Goal: Find specific page/section: Find specific page/section

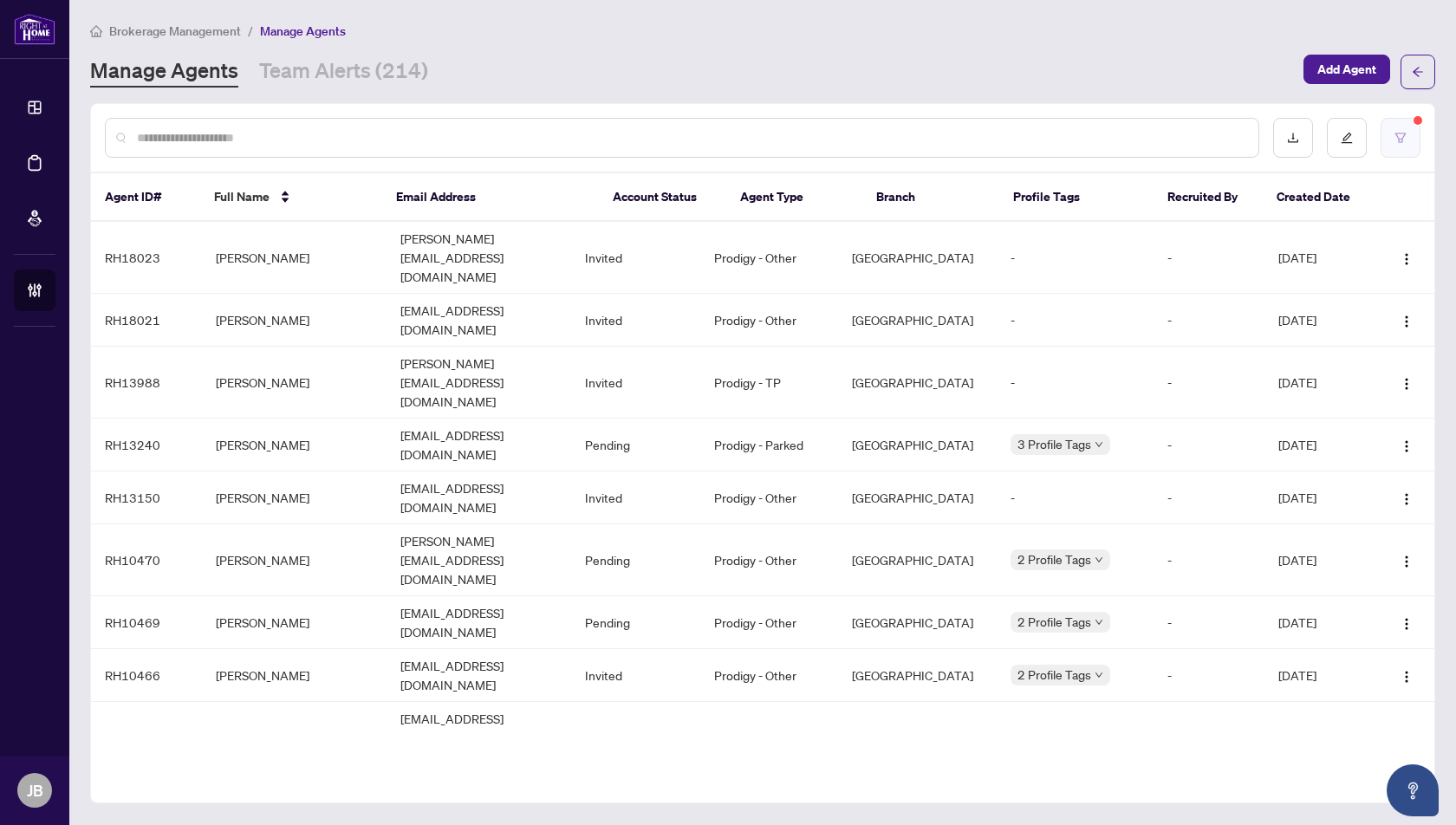
click at [1397, 137] on icon "filter" at bounding box center [1401, 138] width 12 height 12
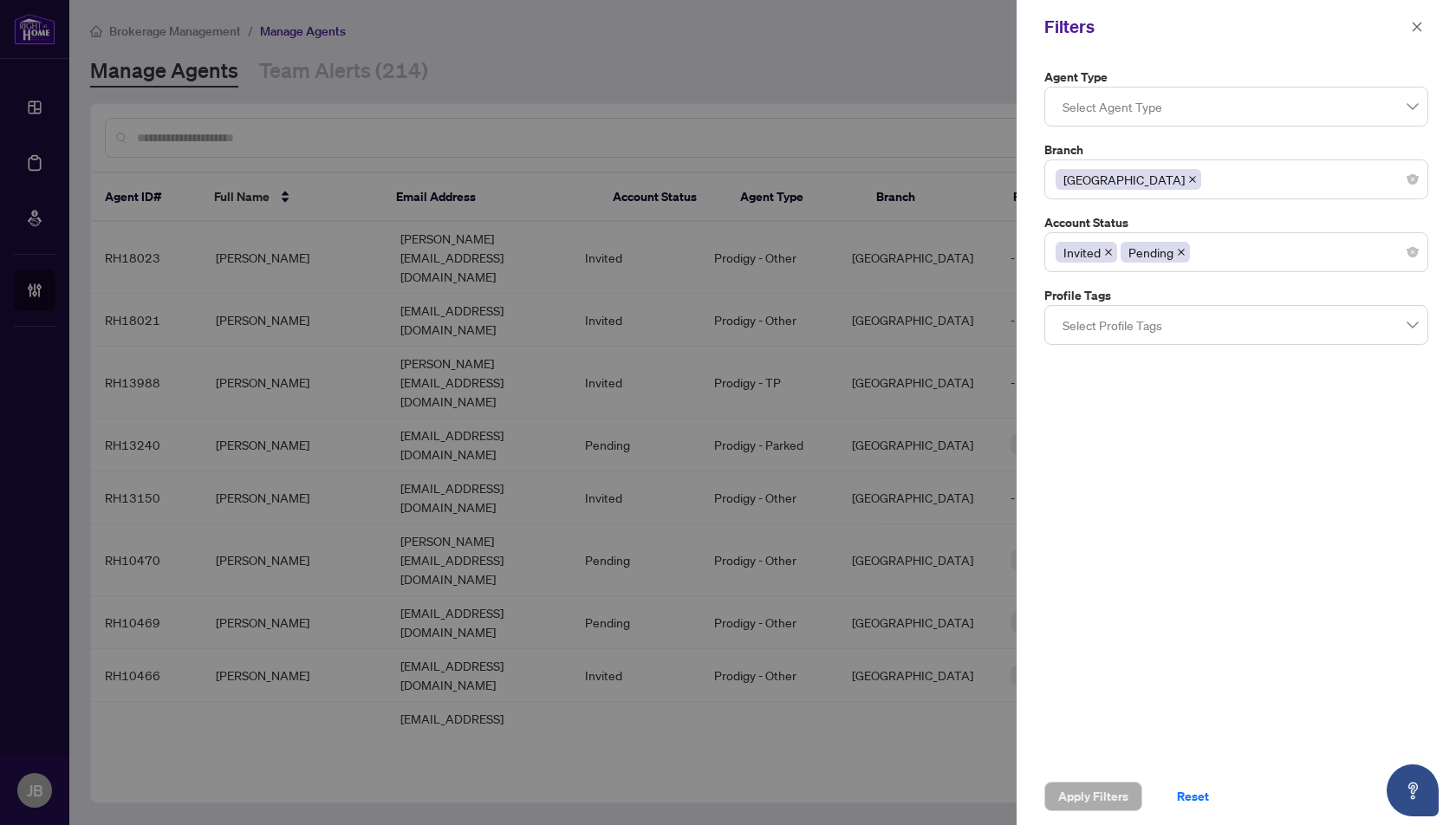
click at [1185, 183] on div "[GEOGRAPHIC_DATA]" at bounding box center [1236, 179] width 361 height 31
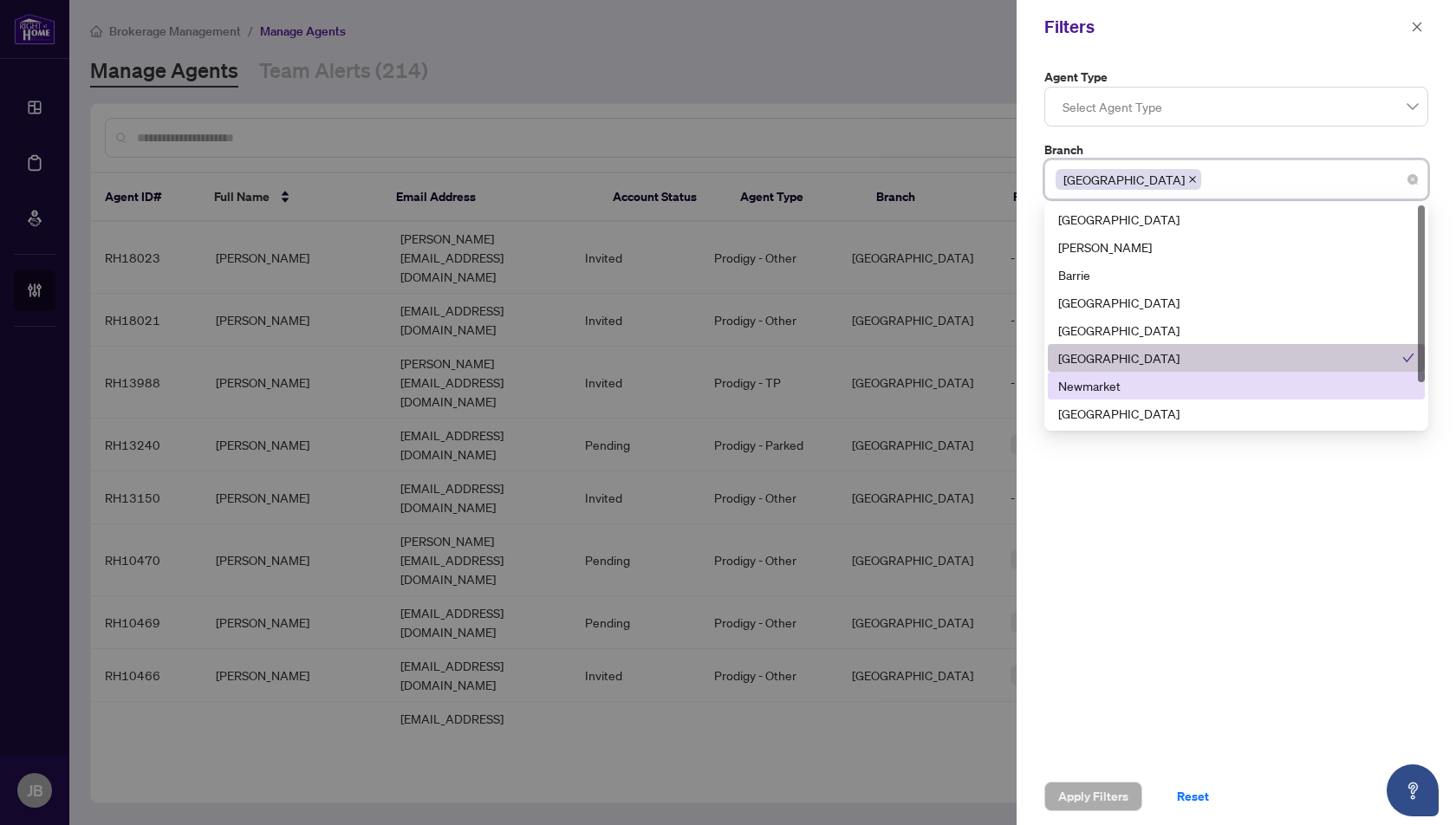
click at [1094, 389] on div "Newmarket" at bounding box center [1236, 385] width 357 height 19
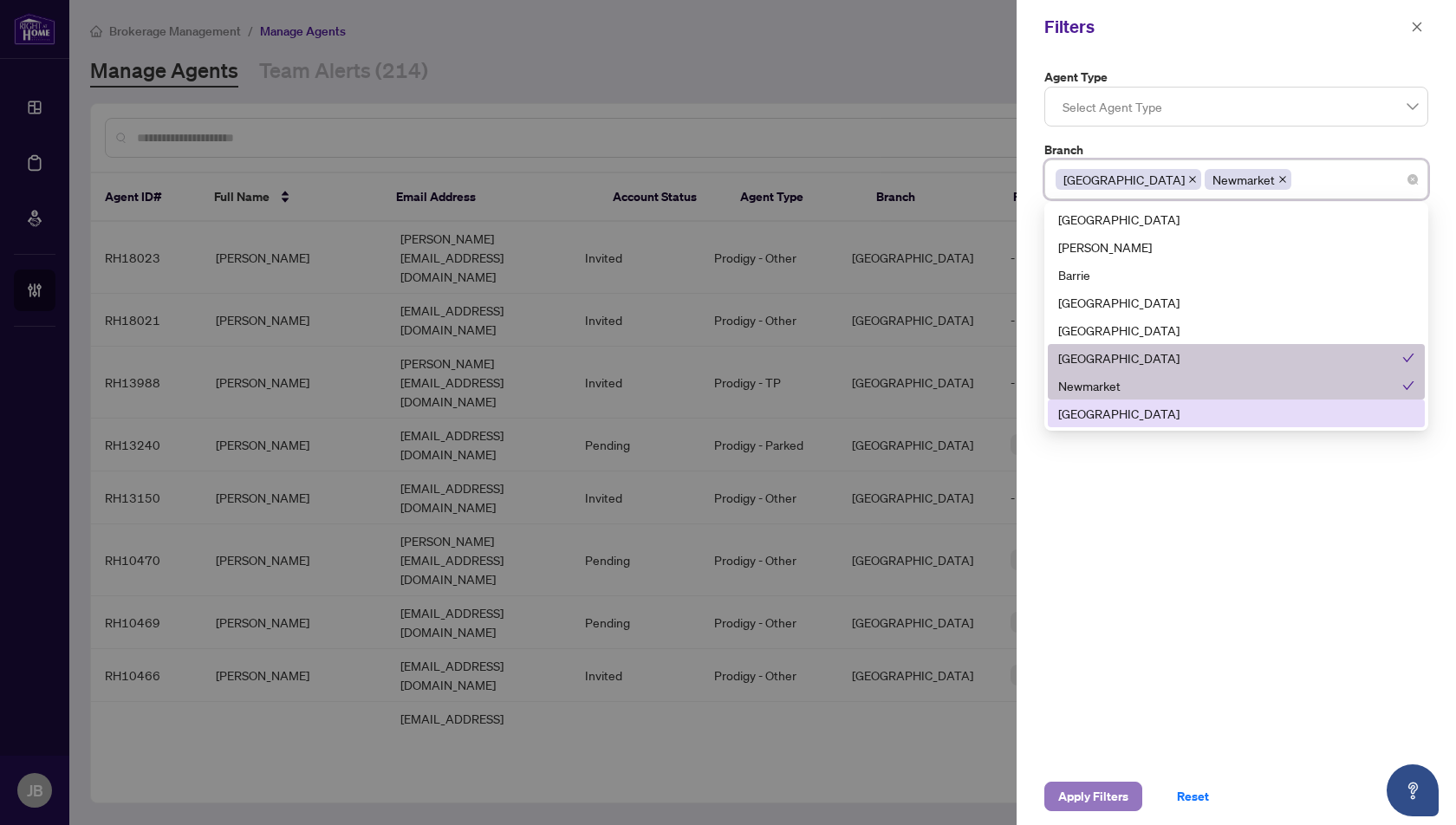
click at [1086, 795] on span "Apply Filters" at bounding box center [1093, 796] width 70 height 28
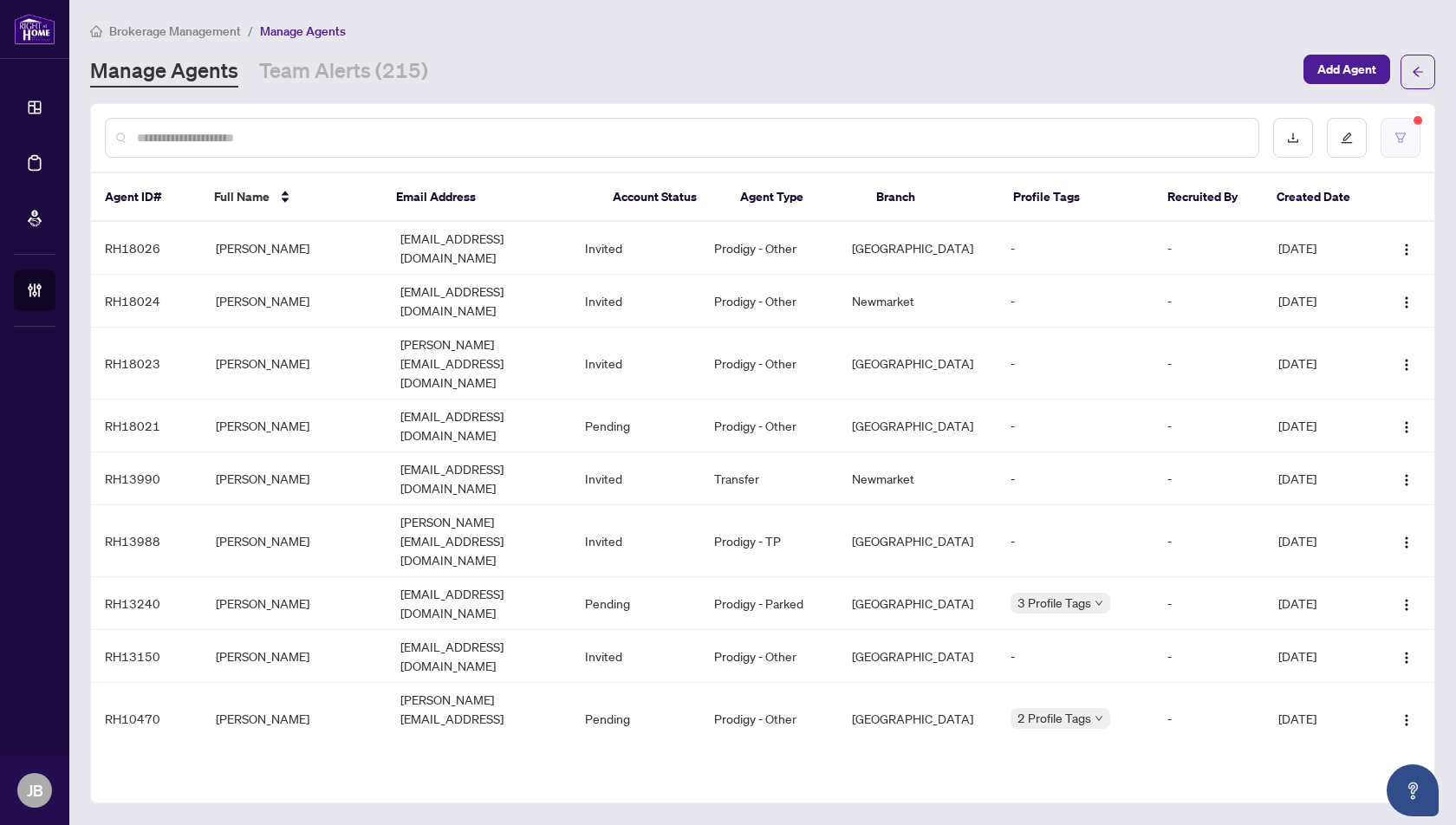
click at [1404, 135] on icon "filter" at bounding box center [1401, 137] width 11 height 10
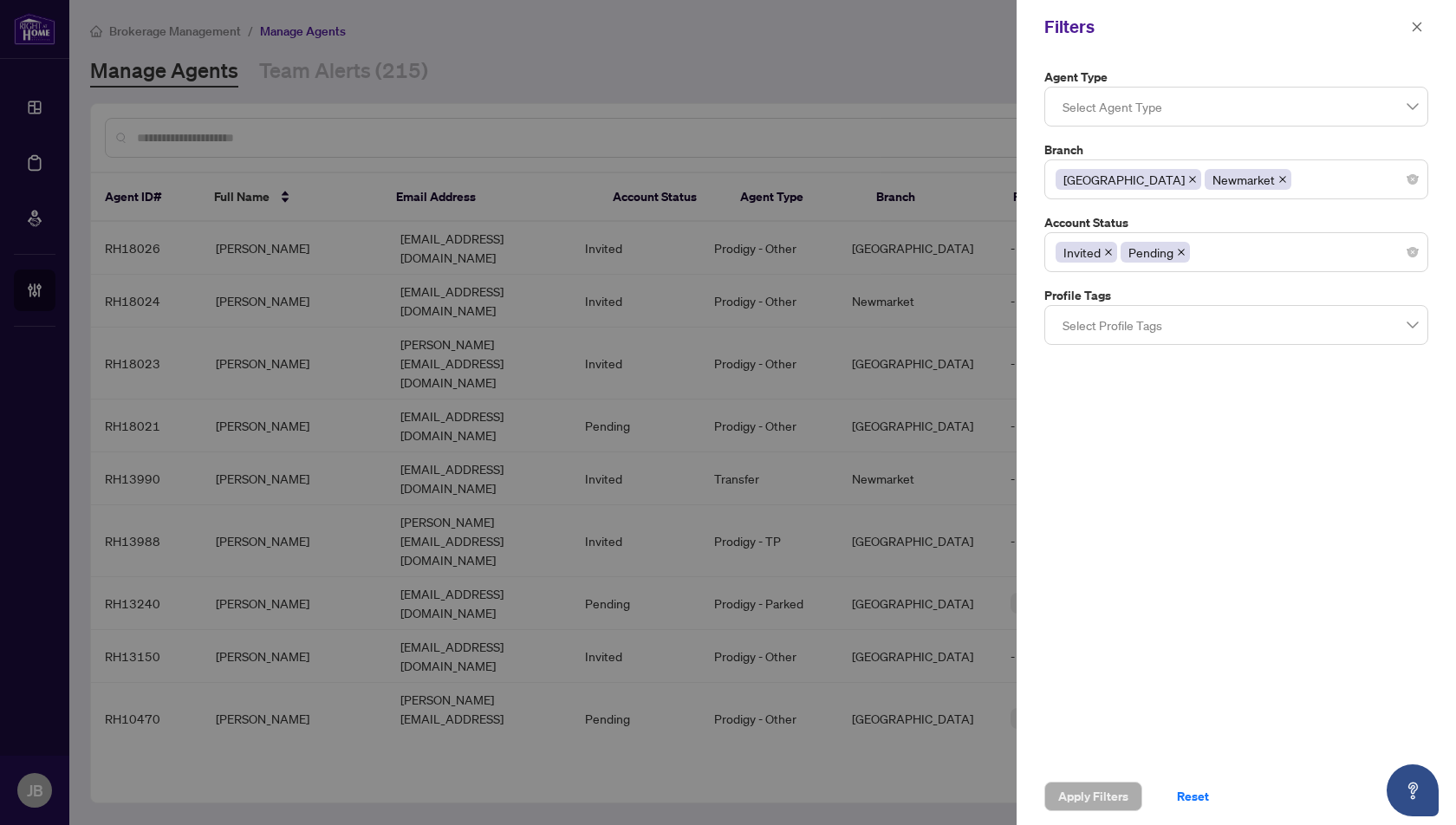
click at [1279, 179] on icon "close" at bounding box center [1283, 180] width 9 height 9
click at [1097, 797] on span "Apply Filters" at bounding box center [1093, 796] width 70 height 28
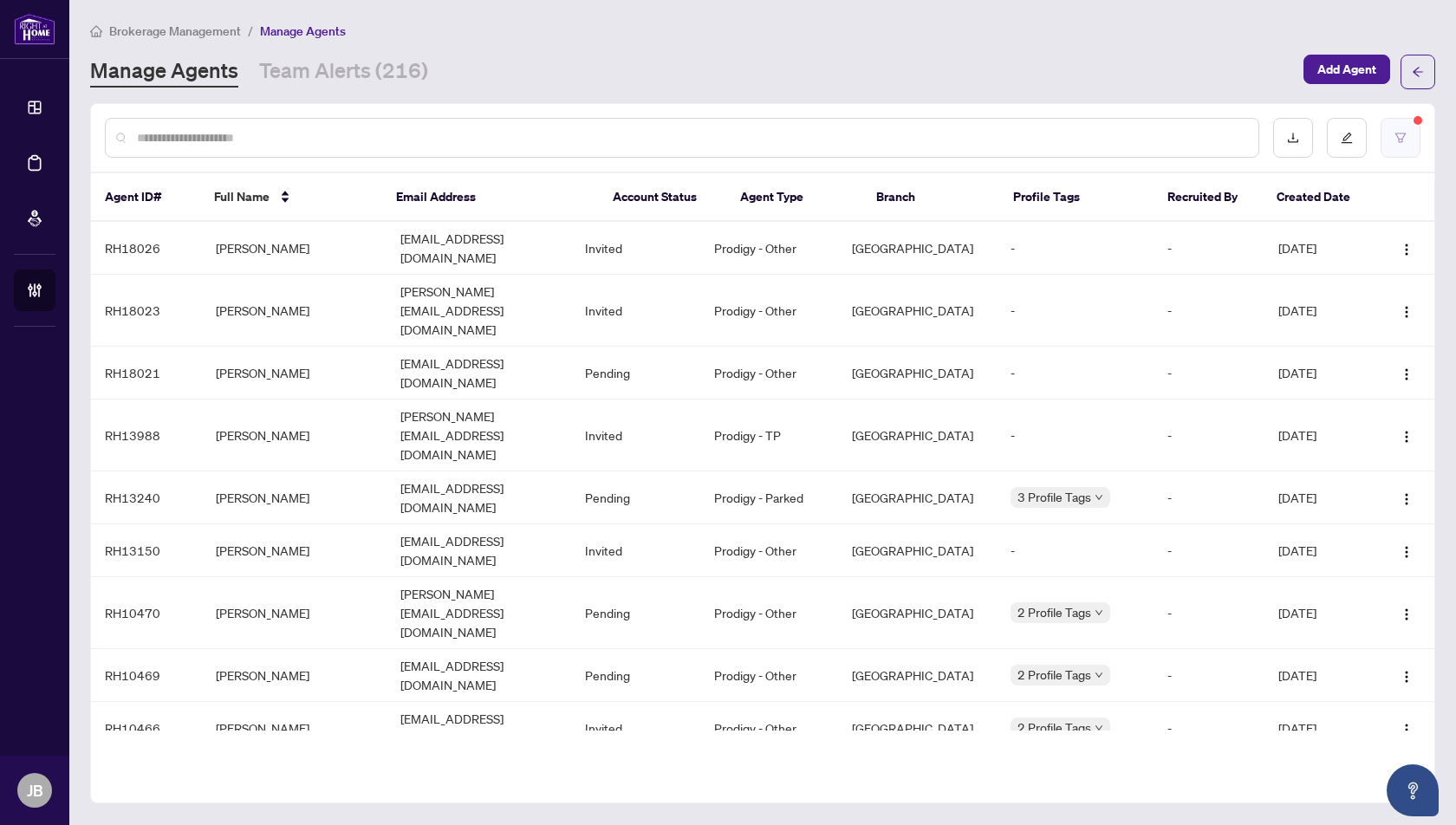
click at [1404, 134] on icon "filter" at bounding box center [1401, 138] width 12 height 12
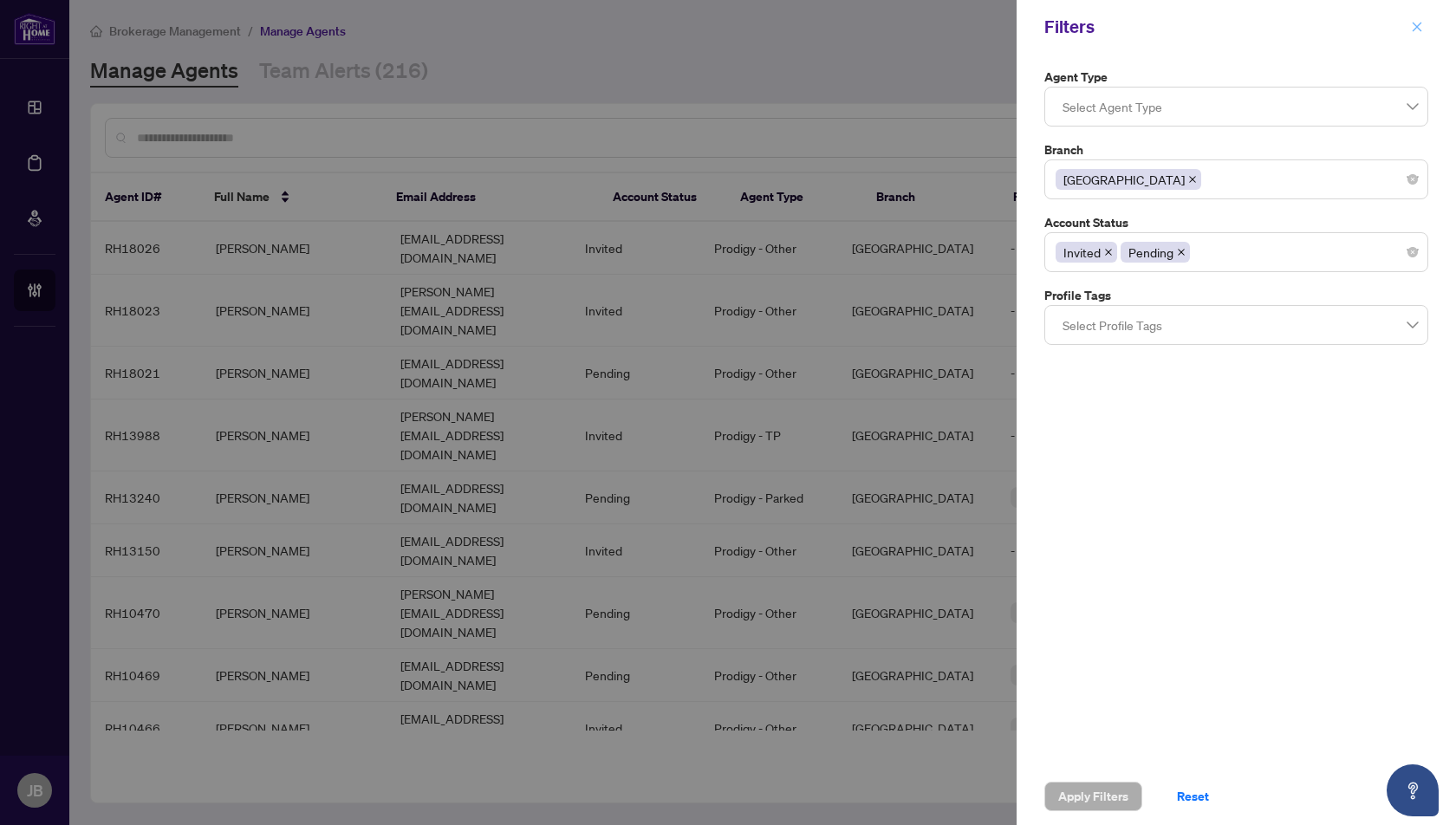
click at [1420, 28] on icon "close" at bounding box center [1418, 26] width 10 height 10
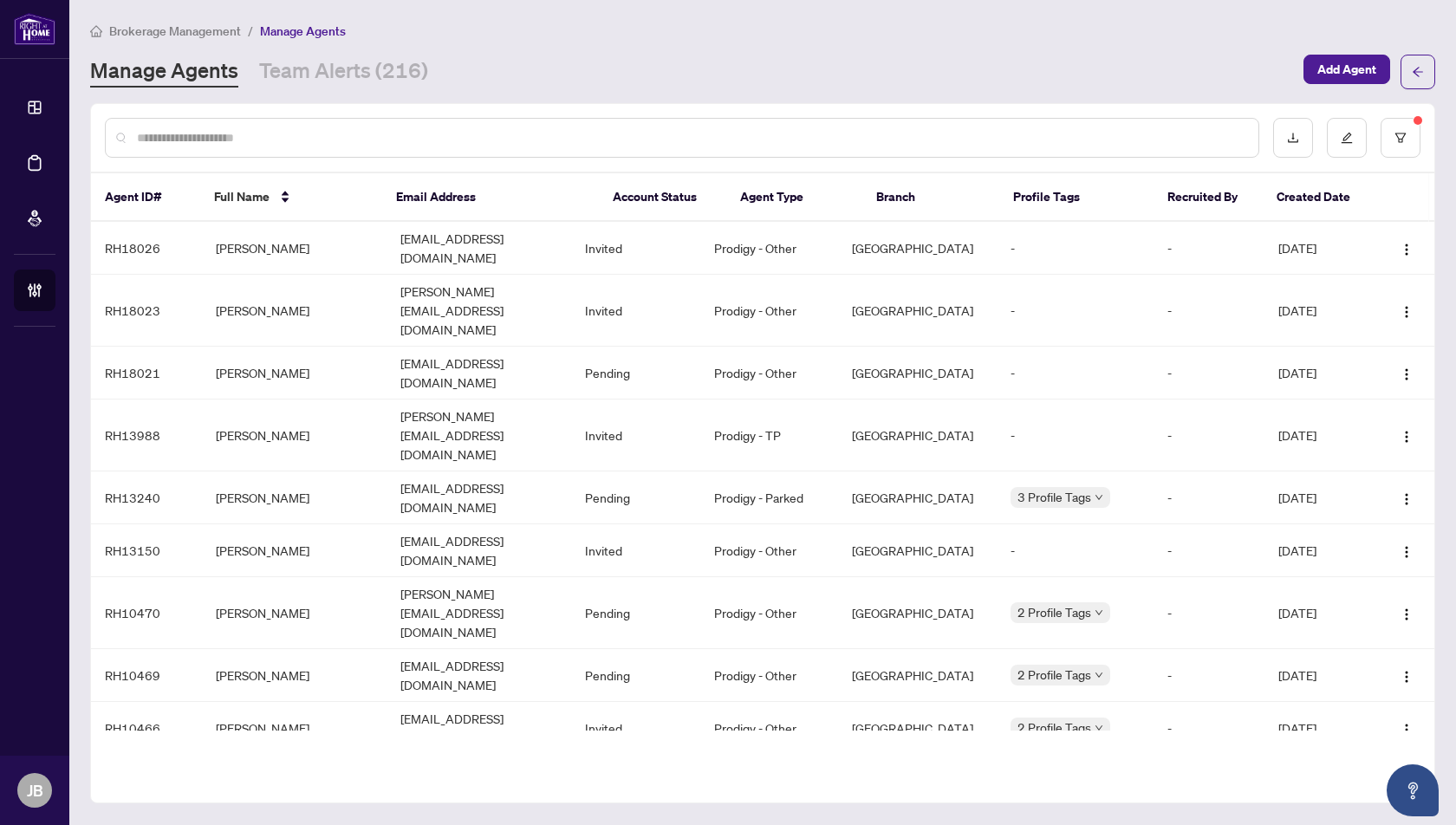
click at [728, 133] on input "text" at bounding box center [691, 137] width 1108 height 19
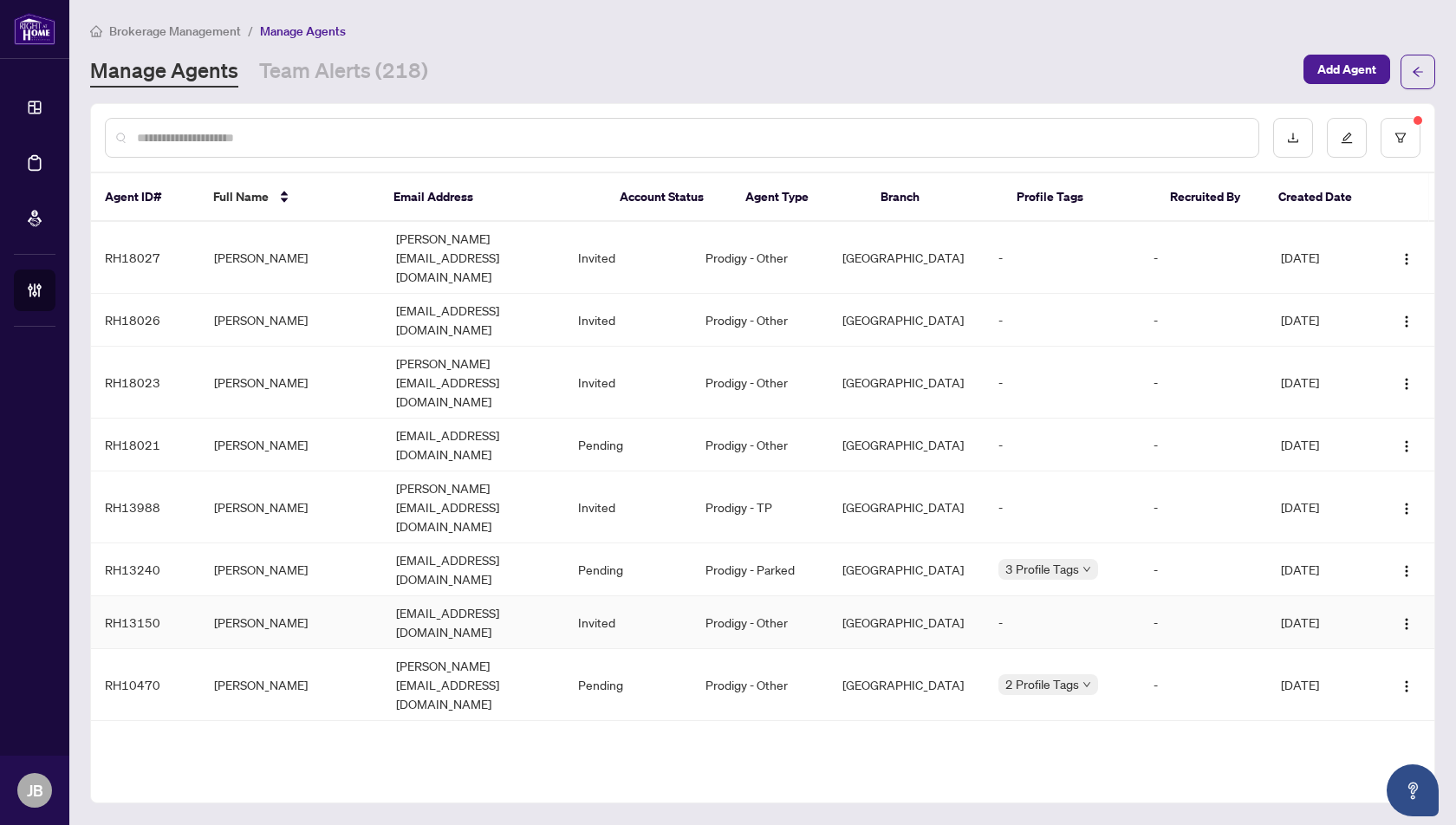
click at [240, 597] on td "[PERSON_NAME]" at bounding box center [291, 622] width 182 height 52
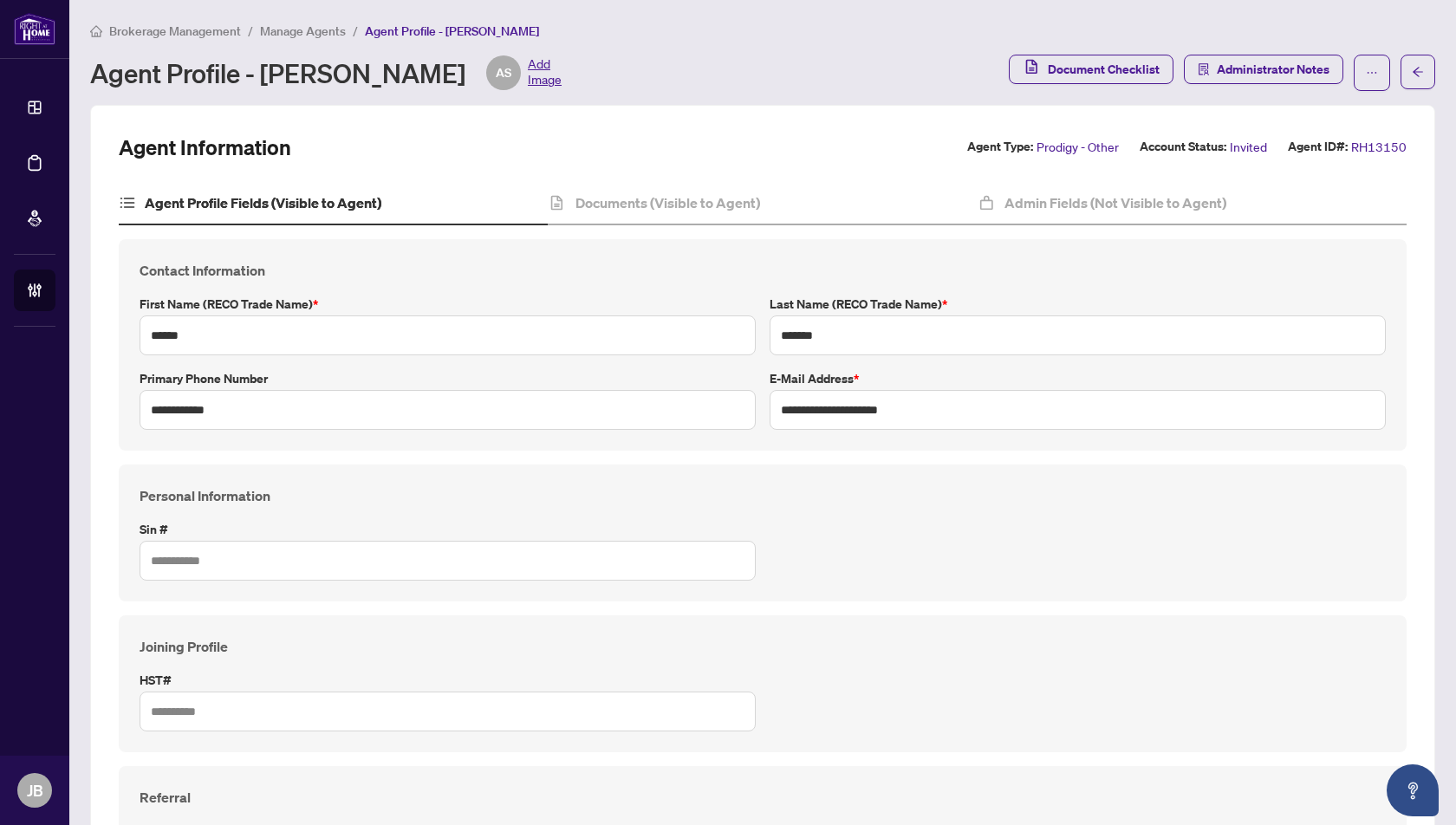
click at [284, 28] on span "Manage Agents" at bounding box center [302, 31] width 85 height 16
